Goal: Transaction & Acquisition: Purchase product/service

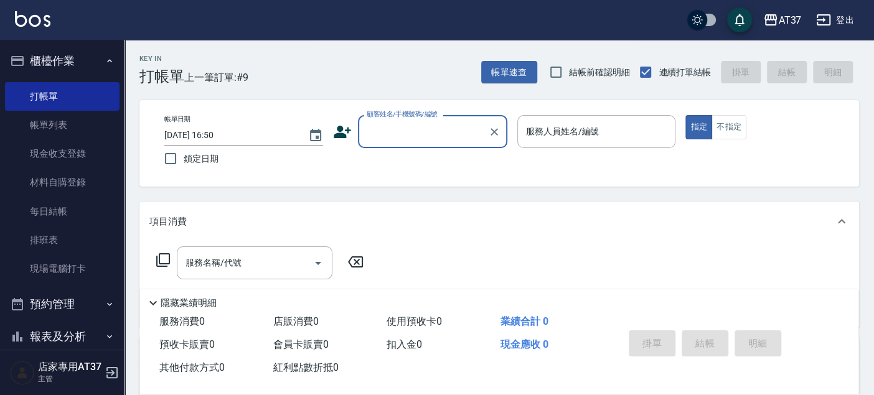
click at [418, 138] on input "顧客姓名/手機號碼/編號" at bounding box center [422, 132] width 119 height 22
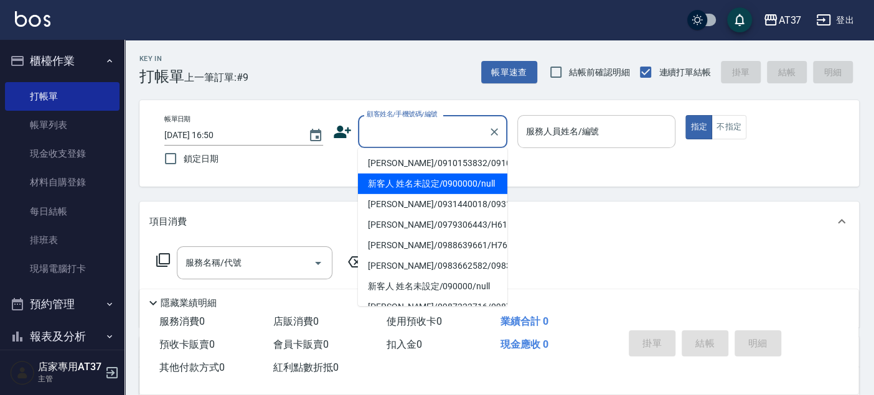
drag, startPoint x: 434, startPoint y: 194, endPoint x: 628, endPoint y: 116, distance: 208.3
click at [435, 194] on li "新客人 姓名未設定/0900000/null" at bounding box center [432, 184] width 149 height 21
type input "新客人 姓名未設定/0900000/null"
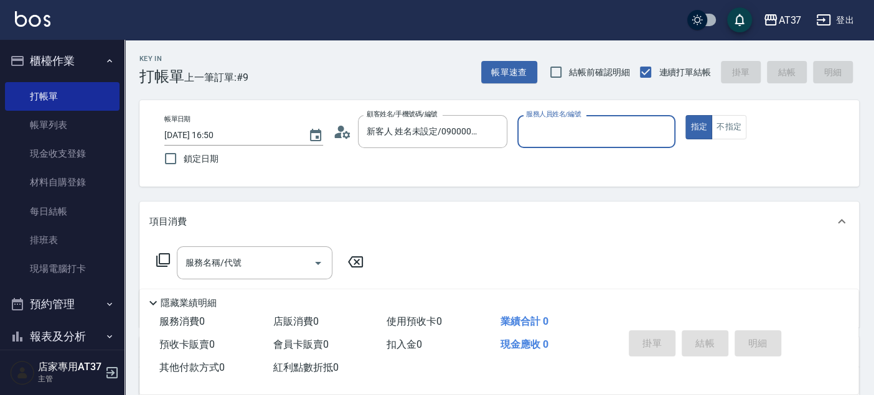
click at [628, 116] on div "服務人員姓名/編號" at bounding box center [596, 131] width 159 height 33
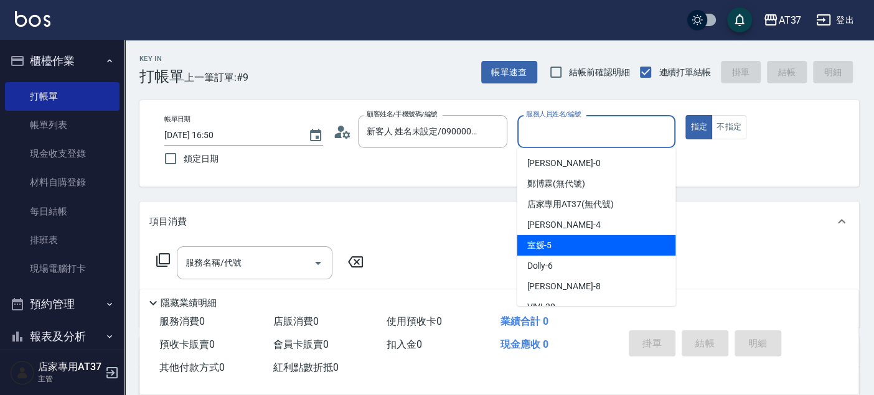
click at [556, 243] on div "室媛 -5" at bounding box center [595, 245] width 159 height 21
type input "室媛-5"
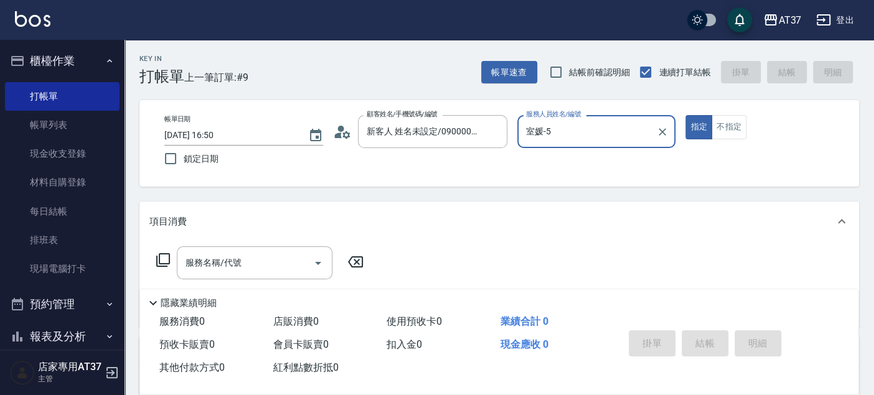
drag, startPoint x: 737, startPoint y: 127, endPoint x: 816, endPoint y: 191, distance: 101.3
click at [737, 127] on button "不指定" at bounding box center [728, 127] width 35 height 24
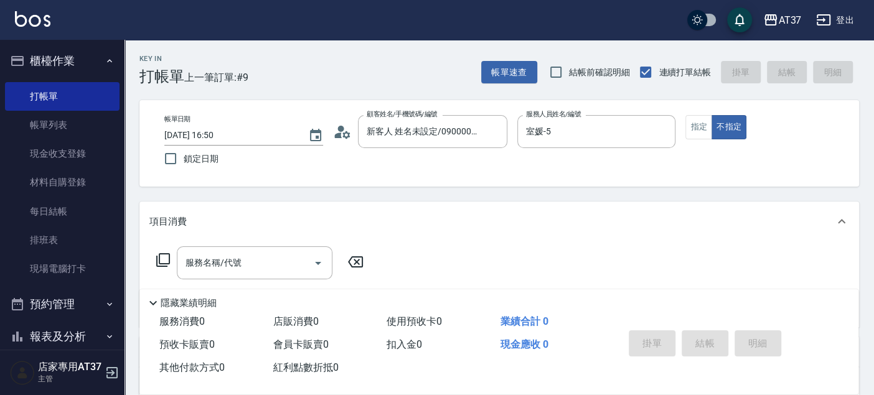
click at [225, 258] on div "服務名稱/代號 服務名稱/代號" at bounding box center [255, 262] width 156 height 33
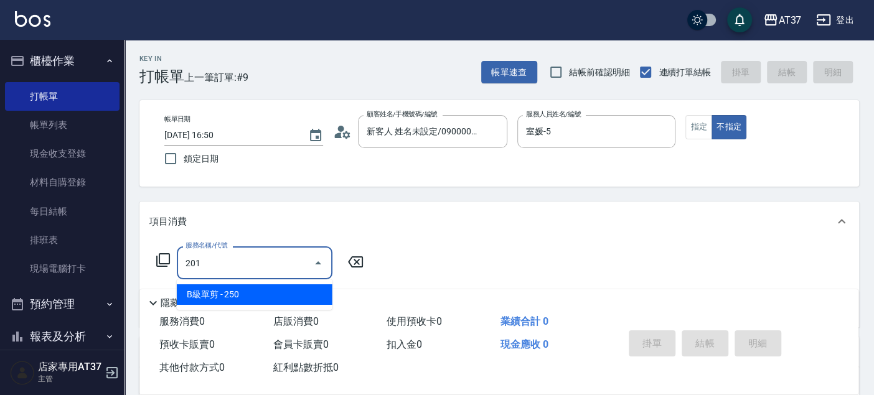
type input "B級單剪(201)"
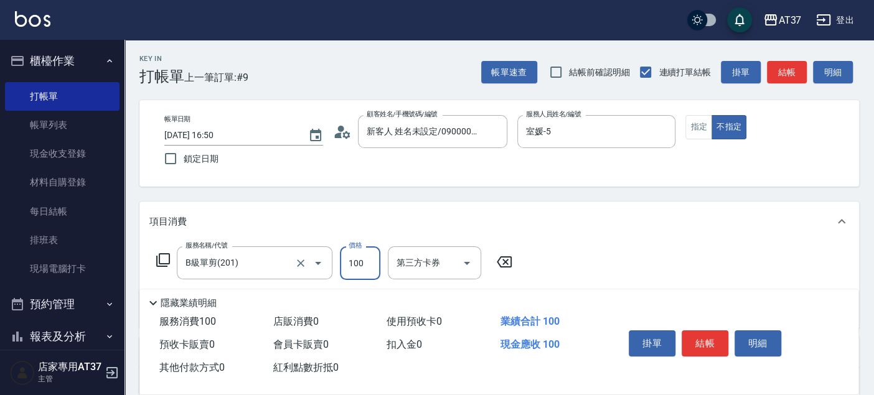
type input "100"
click at [688, 340] on button "結帳" at bounding box center [704, 343] width 47 height 26
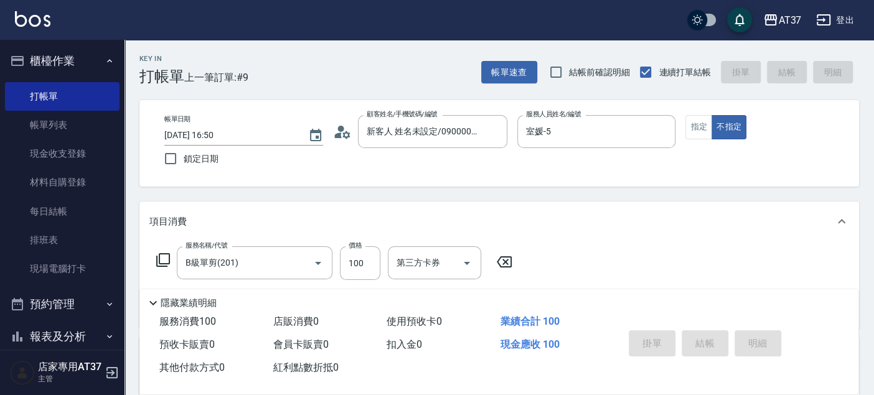
type input "[DATE] 17:27"
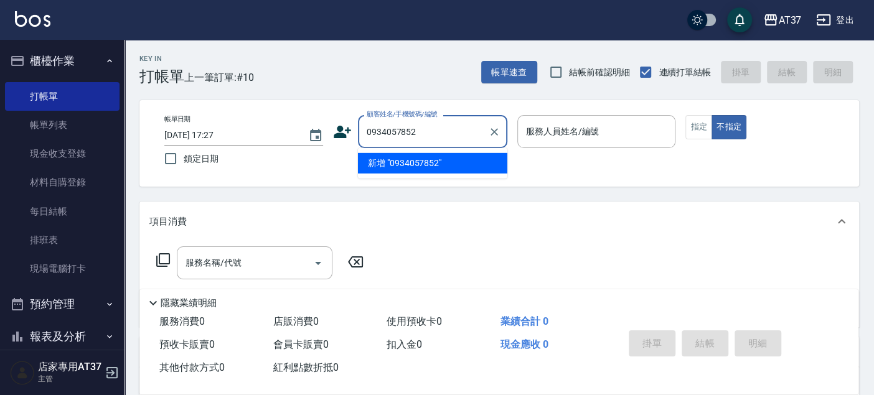
drag, startPoint x: 441, startPoint y: 133, endPoint x: 375, endPoint y: 140, distance: 67.0
click at [375, 140] on input "0934057852" at bounding box center [422, 132] width 119 height 22
type input "0"
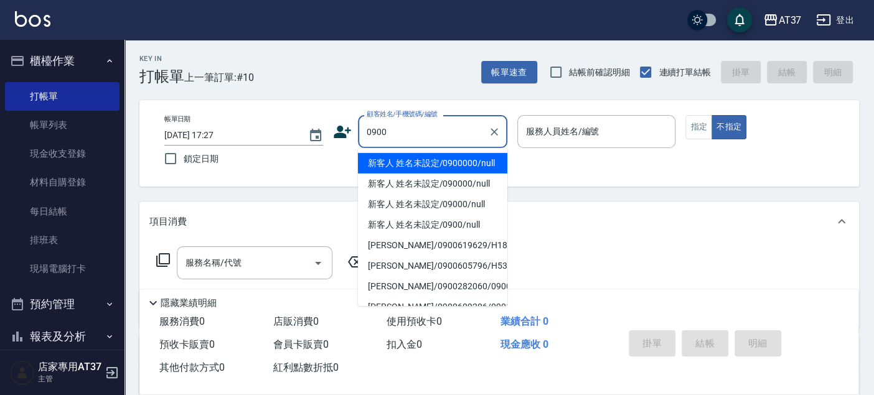
click at [434, 161] on li "新客人 姓名未設定/0900000/null" at bounding box center [432, 163] width 149 height 21
type input "新客人 姓名未設定/0900000/null"
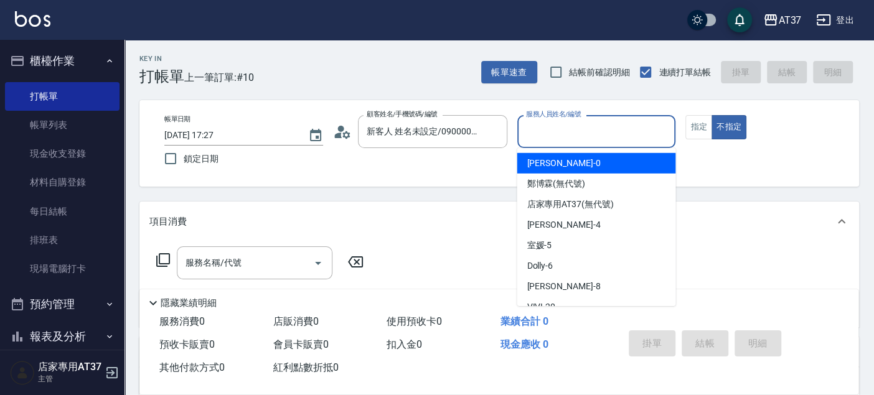
click at [546, 130] on input "服務人員姓名/編號" at bounding box center [596, 132] width 147 height 22
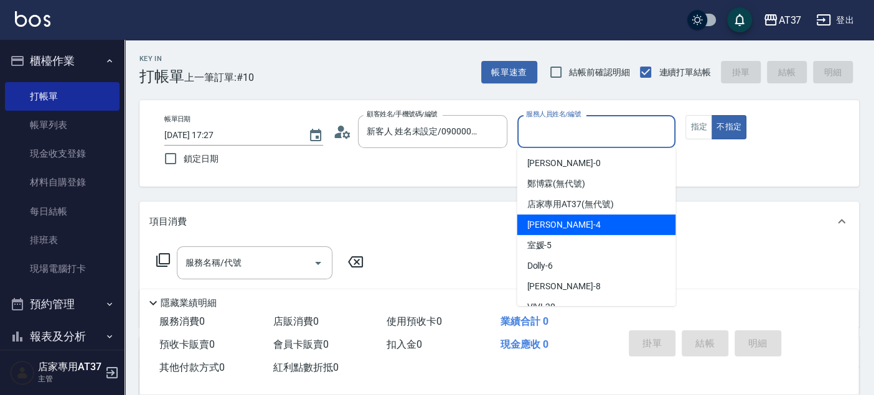
click at [553, 221] on span "[PERSON_NAME] -4" at bounding box center [562, 224] width 73 height 13
type input "[PERSON_NAME]-4"
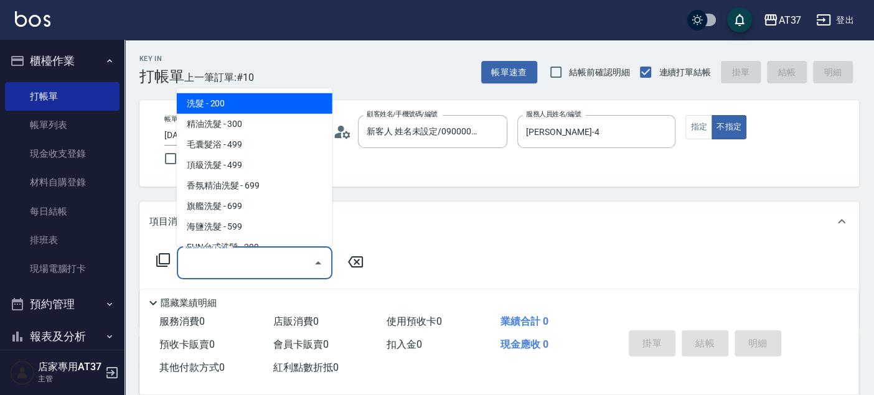
click at [197, 261] on input "服務名稱/代號" at bounding box center [245, 263] width 126 height 22
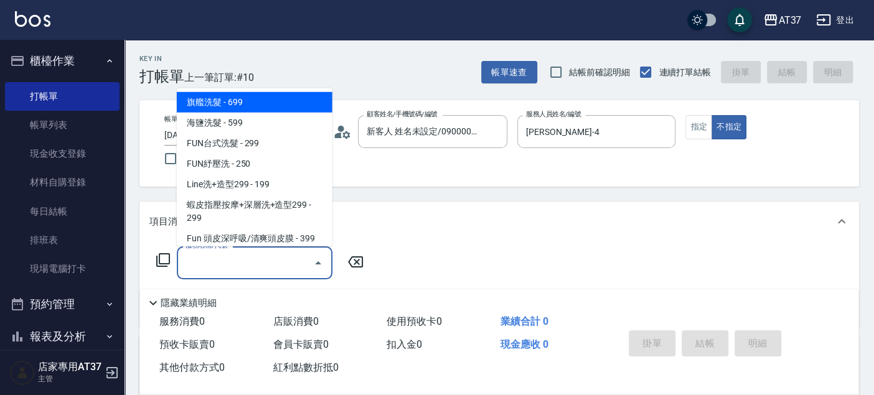
scroll to position [138, 0]
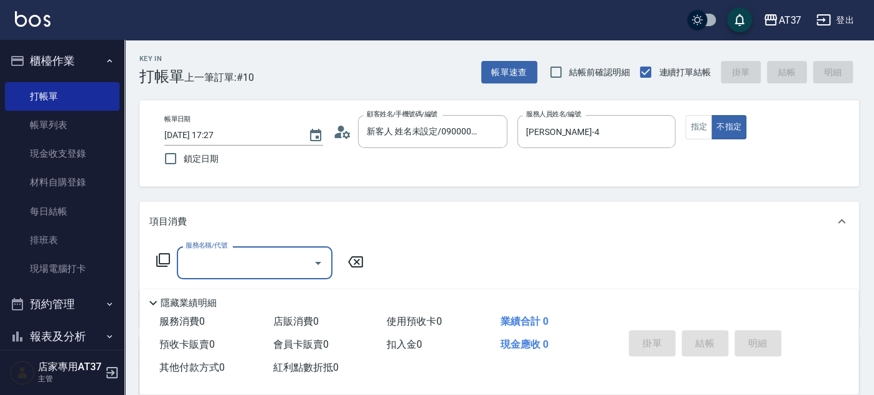
click at [251, 262] on input "服務名稱/代號" at bounding box center [245, 263] width 126 height 22
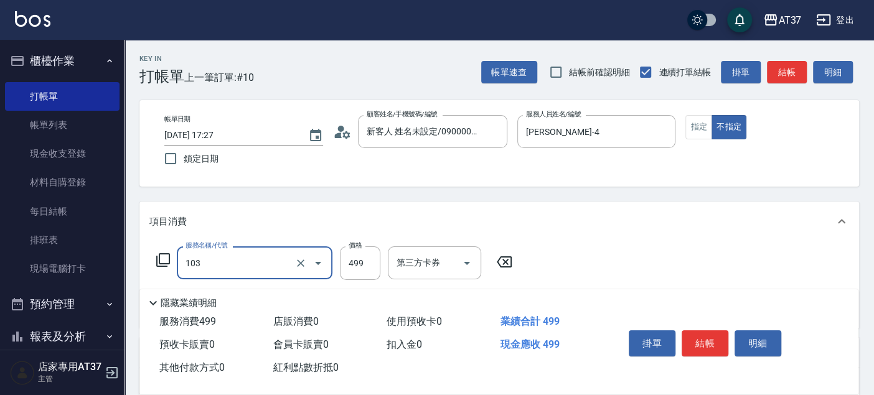
type input "毛囊髮浴(103)"
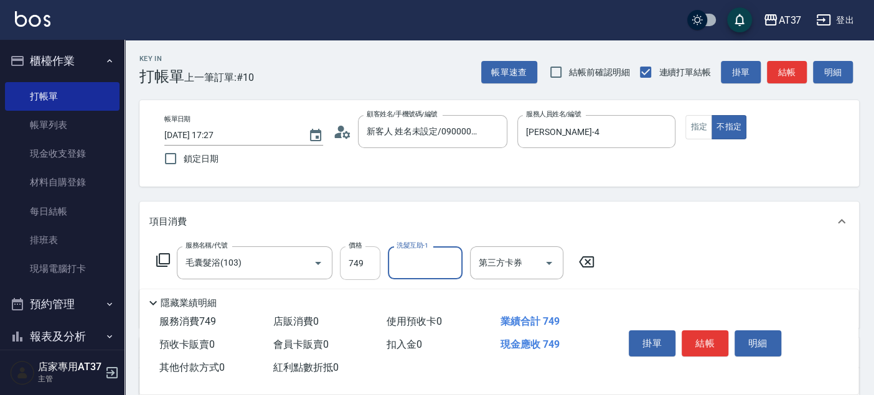
click at [358, 256] on input "749" at bounding box center [360, 263] width 40 height 34
type input "750"
click at [697, 336] on button "結帳" at bounding box center [704, 343] width 47 height 26
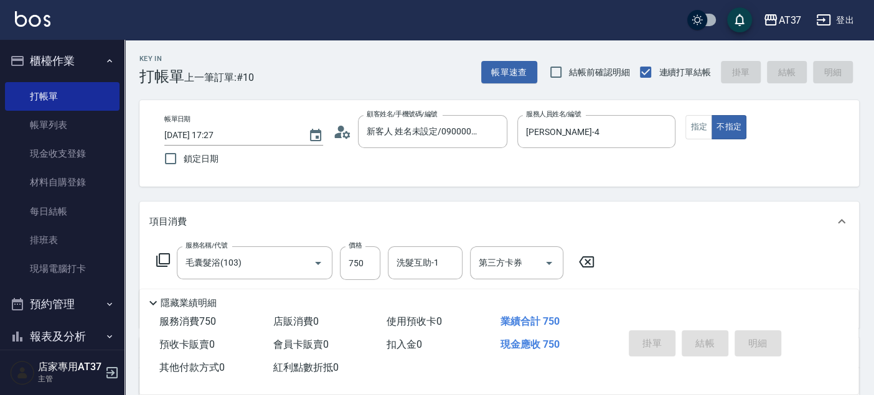
type input "[DATE] 17:30"
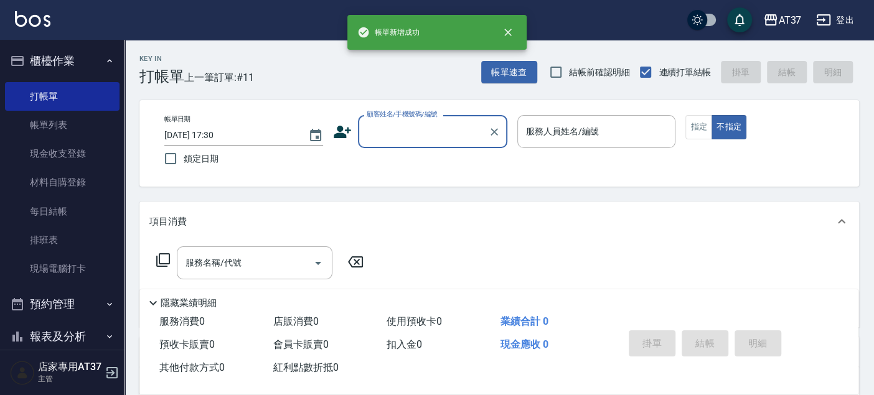
scroll to position [144, 0]
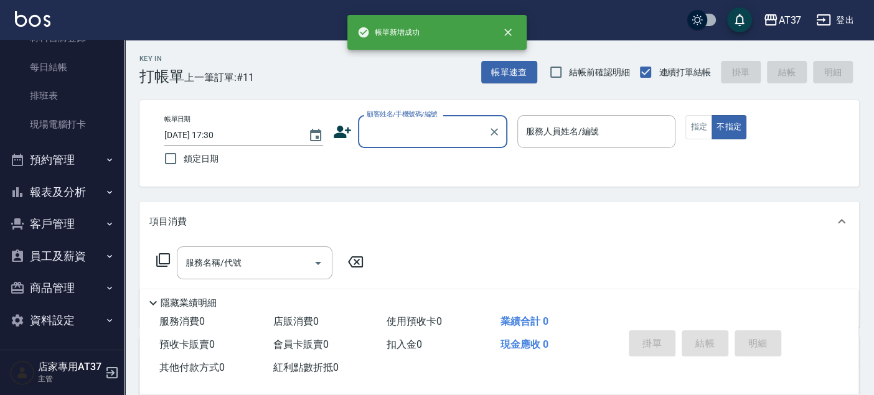
click at [82, 198] on button "報表及分析" at bounding box center [62, 192] width 115 height 32
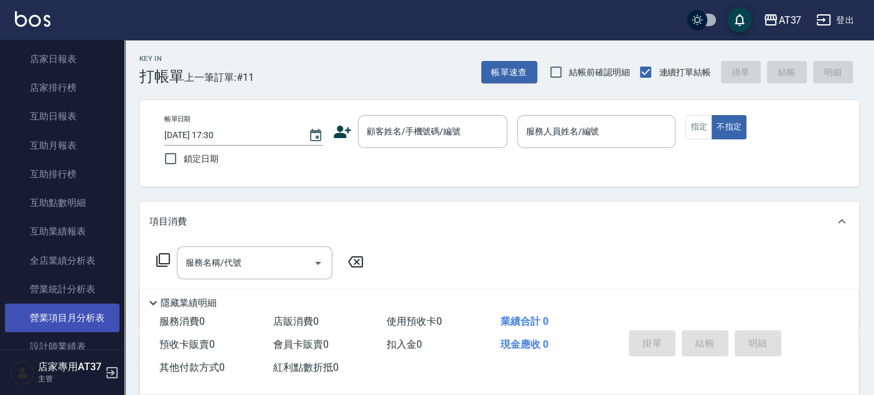
scroll to position [490, 0]
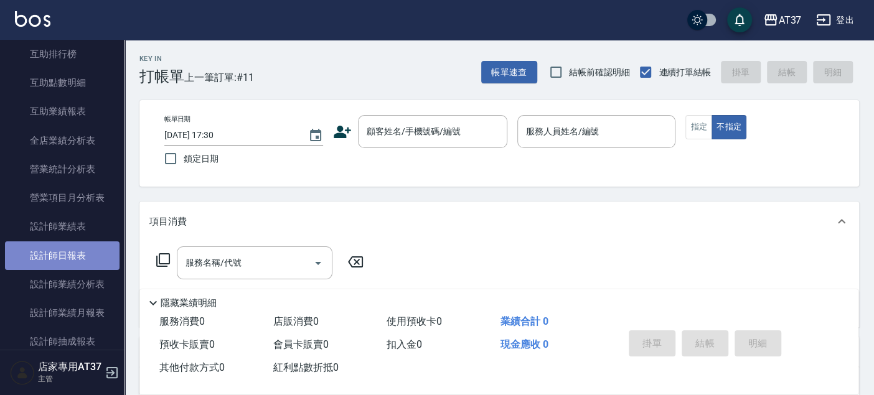
click at [86, 247] on link "設計師日報表" at bounding box center [62, 255] width 115 height 29
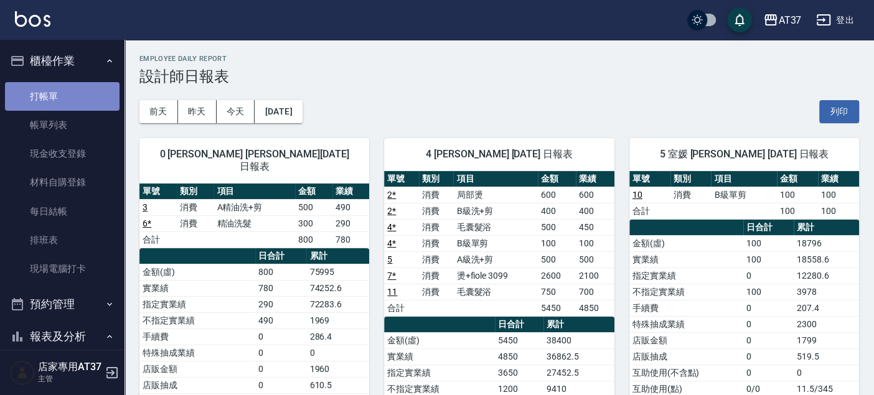
click at [65, 90] on link "打帳單" at bounding box center [62, 96] width 115 height 29
